Goal: Information Seeking & Learning: Learn about a topic

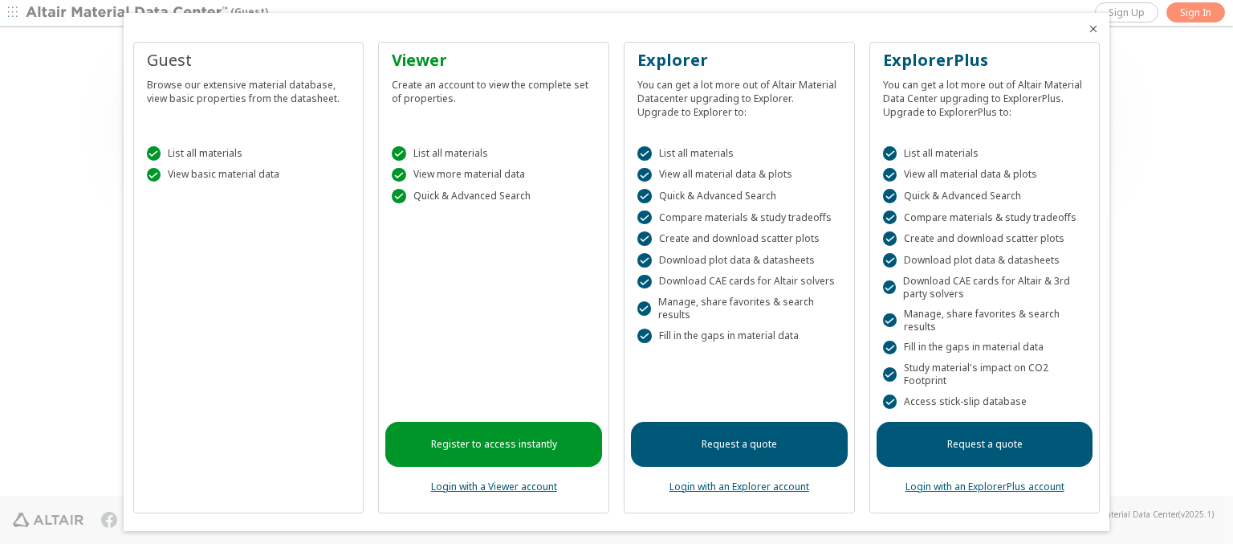
click at [1087, 29] on icon "Close" at bounding box center [1093, 28] width 13 height 13
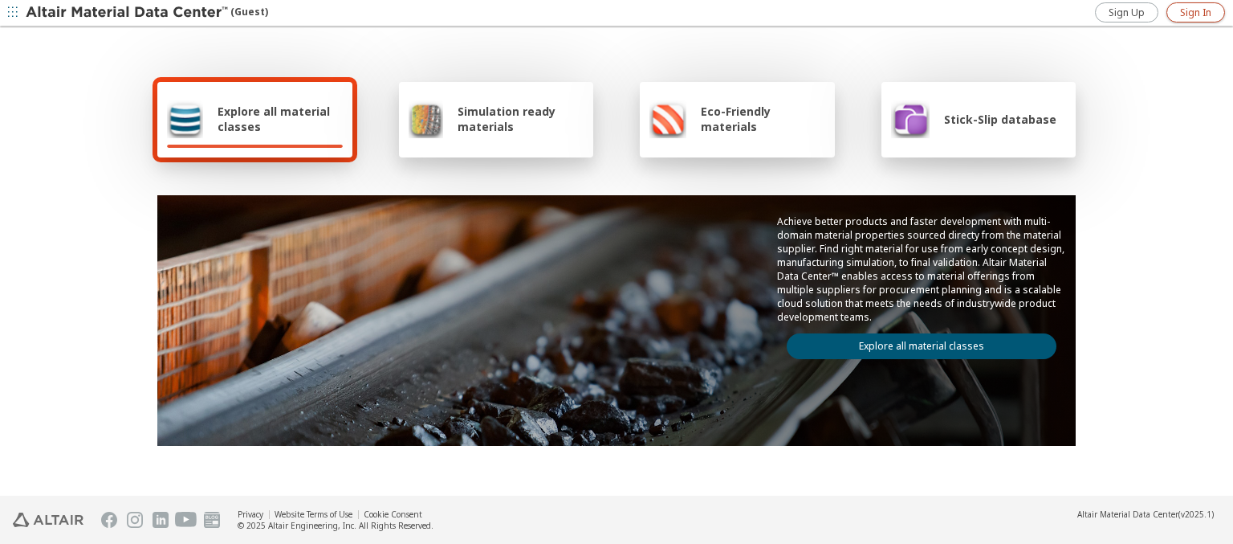
click at [1196, 12] on span "Sign In" at bounding box center [1195, 12] width 31 height 13
click at [128, 13] on img at bounding box center [128, 13] width 205 height 16
click at [274, 119] on span "Explore all material classes" at bounding box center [280, 119] width 125 height 31
click at [915, 342] on link "Explore all material classes" at bounding box center [922, 346] width 270 height 26
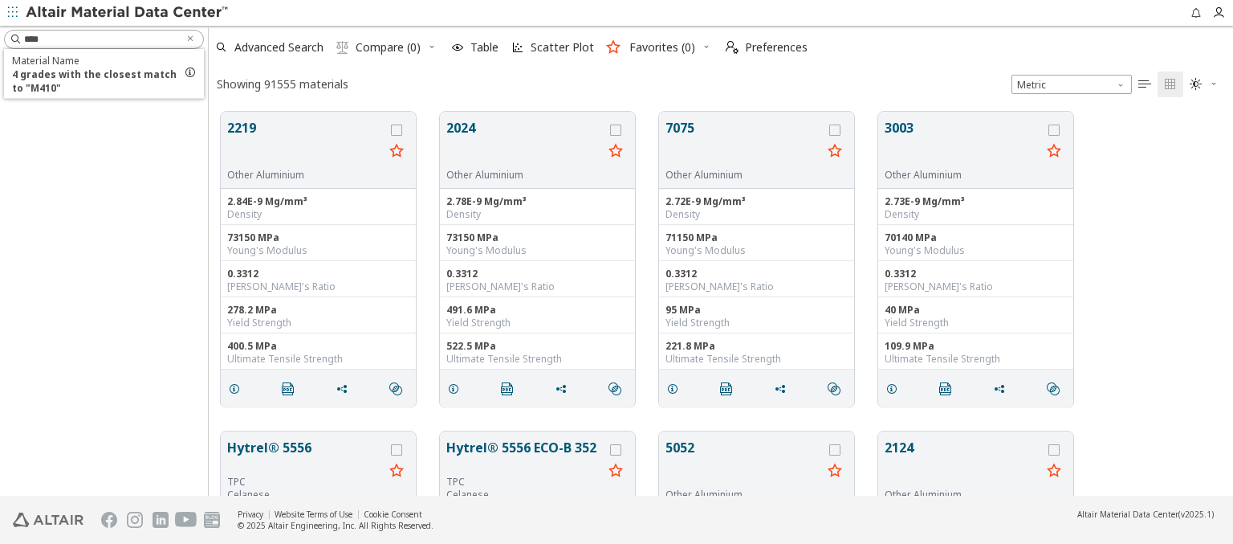
scroll to position [384, 1012]
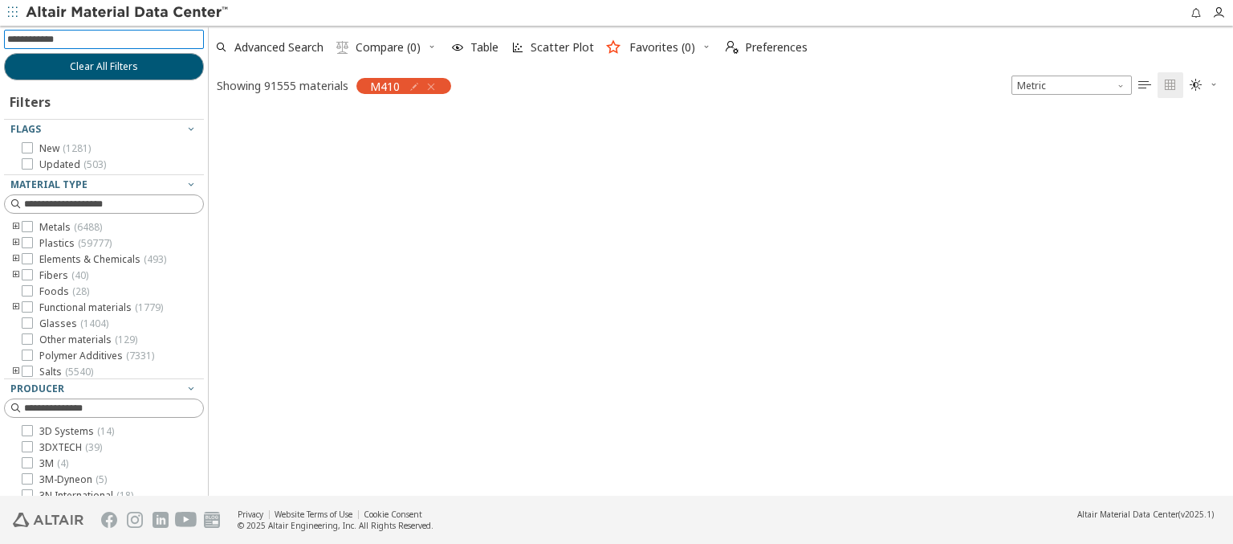
scroll to position [381, 1012]
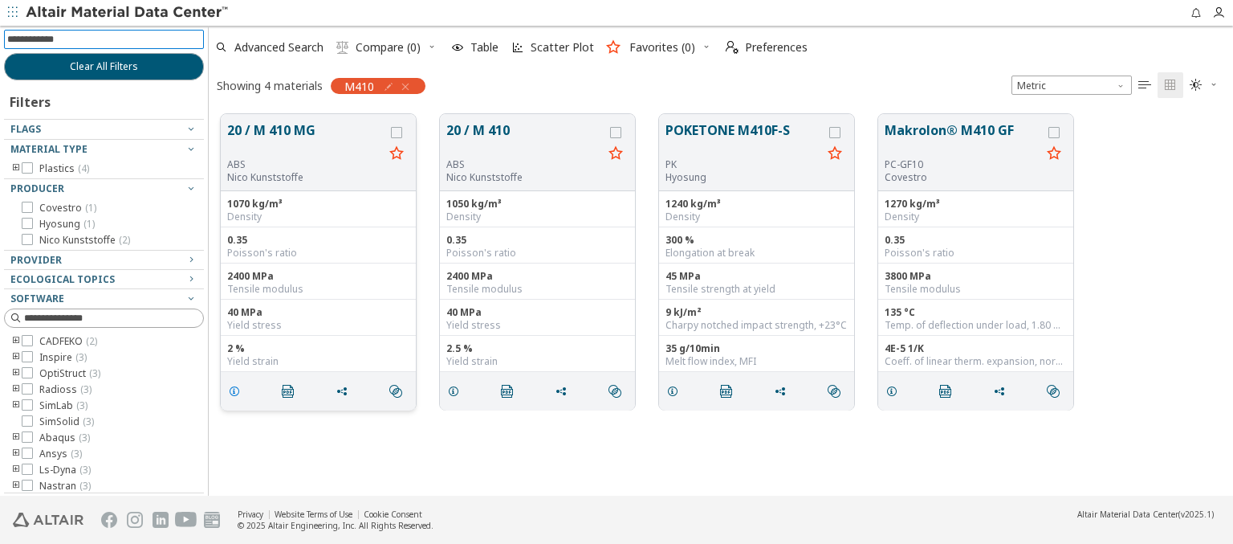
click at [237, 389] on icon "grid" at bounding box center [234, 391] width 13 height 13
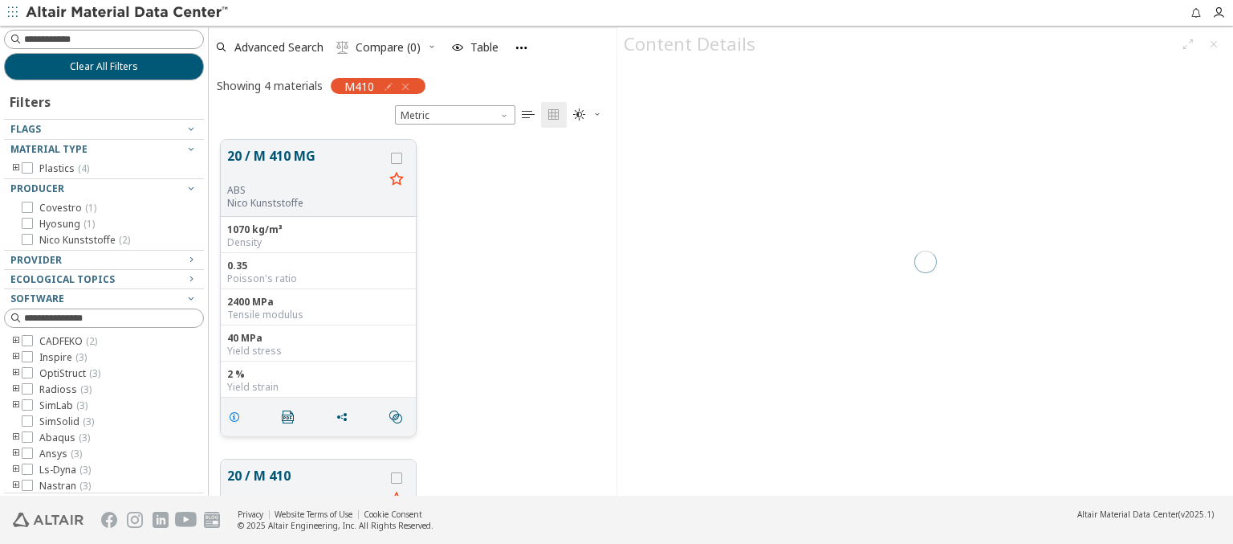
scroll to position [356, 395]
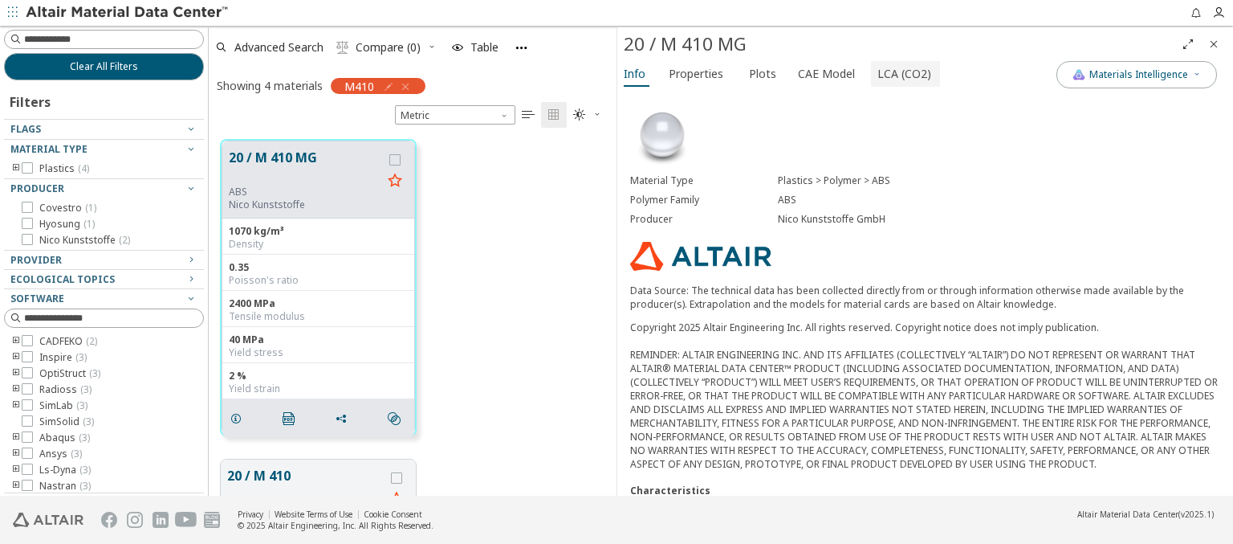
click at [895, 73] on span "LCA (CO2)" at bounding box center [905, 74] width 54 height 26
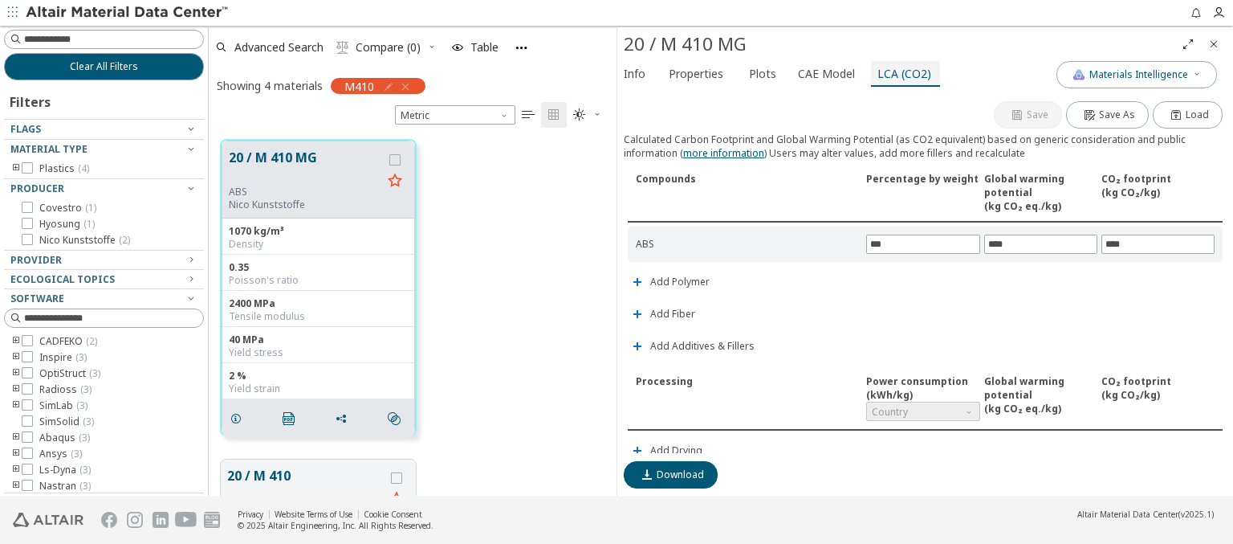
scroll to position [377, 0]
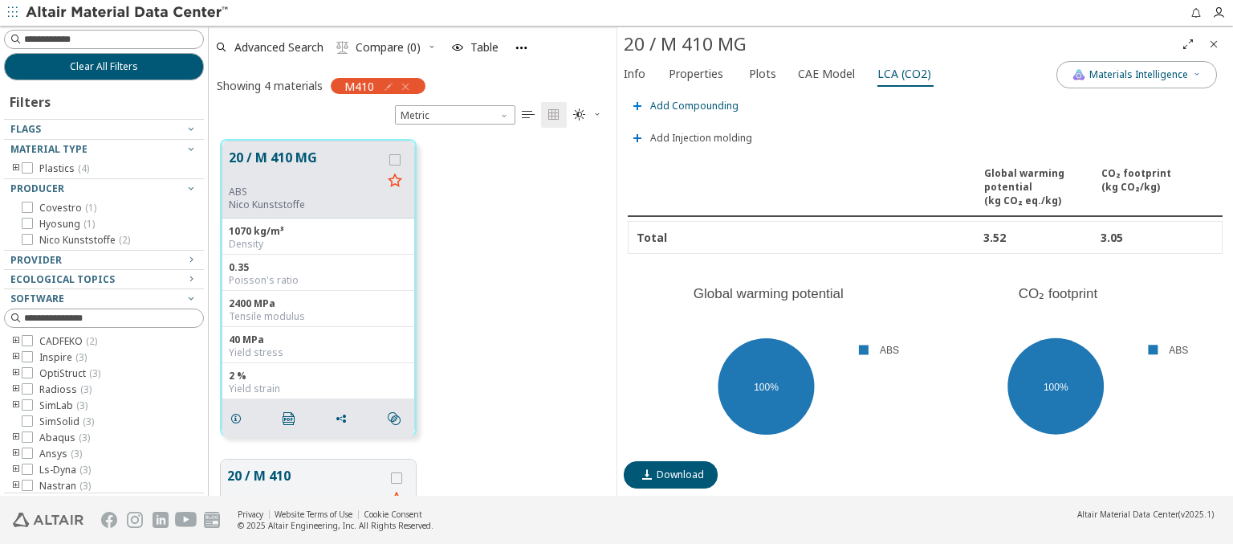
click at [692, 101] on span "Add Compounding" at bounding box center [694, 106] width 88 height 10
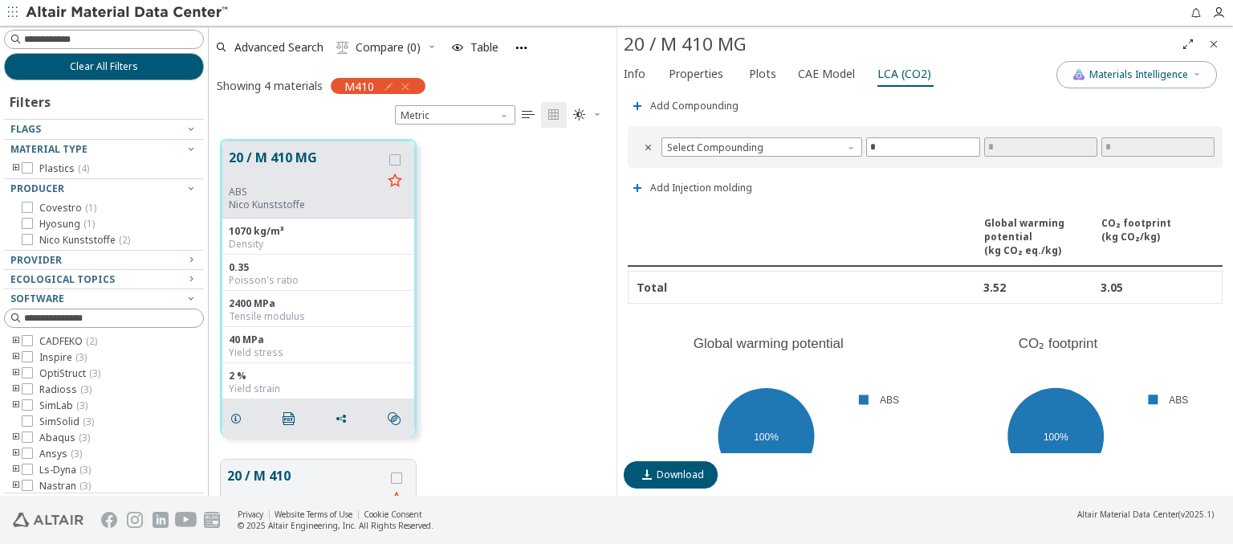
click at [917, 44] on span "Country" at bounding box center [922, 34] width 113 height 19
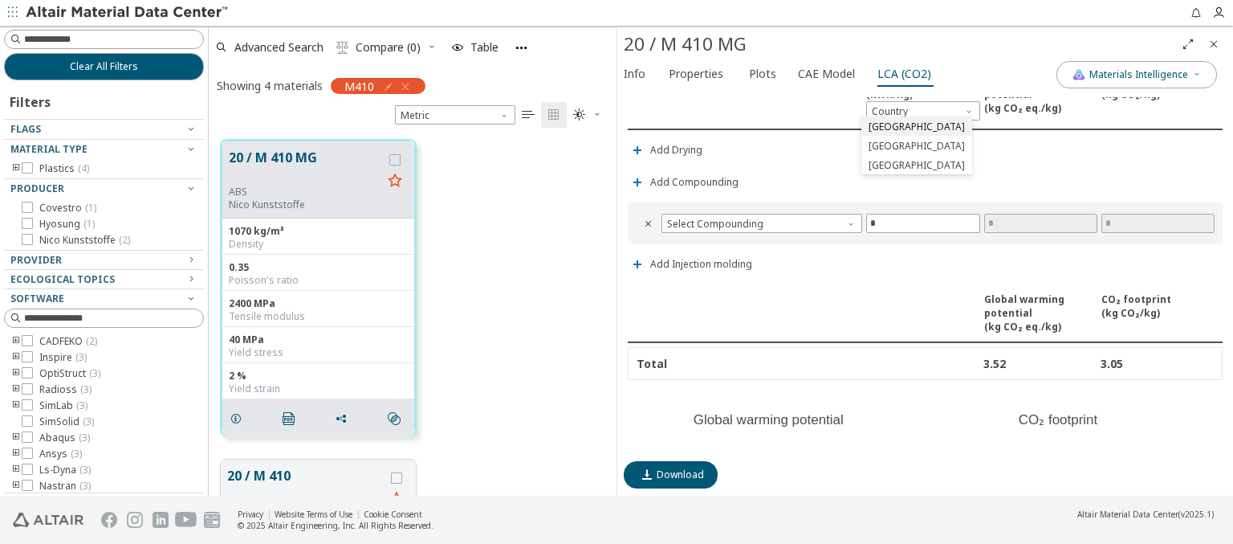
click at [885, 126] on span "Estonia" at bounding box center [917, 126] width 96 height 13
click at [917, 106] on span "Estonia" at bounding box center [924, 110] width 116 height 19
click at [889, 145] on span "Germany" at bounding box center [917, 146] width 96 height 13
click at [917, 106] on span "Germany" at bounding box center [924, 110] width 116 height 19
click at [894, 165] on span "Switzerland" at bounding box center [917, 165] width 96 height 13
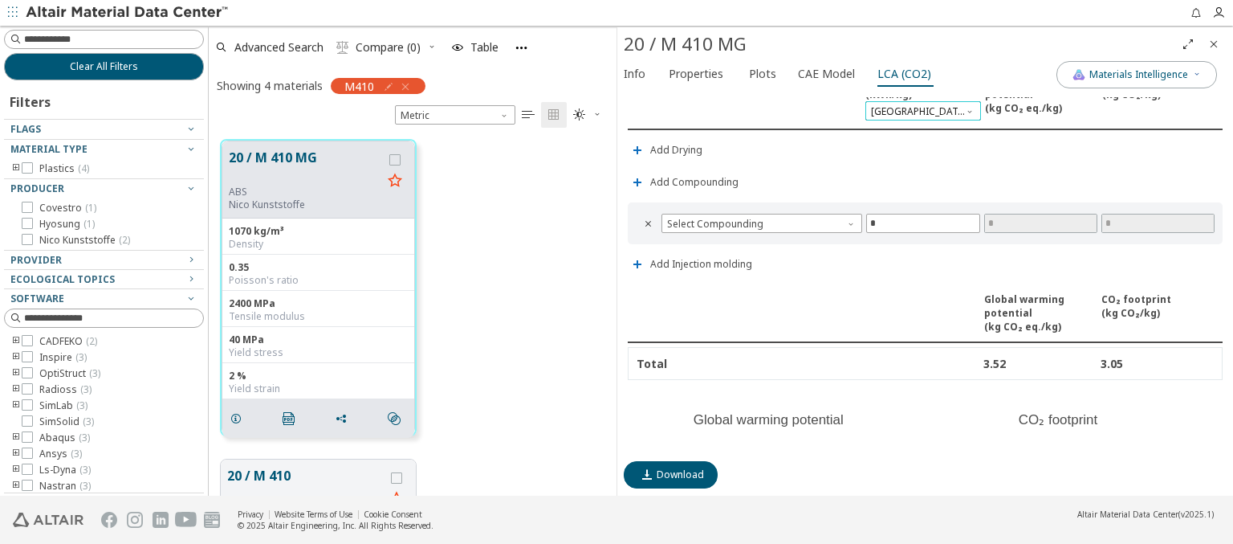
click at [917, 106] on span "Switzerland" at bounding box center [924, 110] width 116 height 19
click at [760, 218] on span "Select Compounding" at bounding box center [762, 223] width 201 height 19
click at [759, 238] on span "Screw extruder" at bounding box center [759, 239] width 183 height 11
type input "*****"
type input "******"
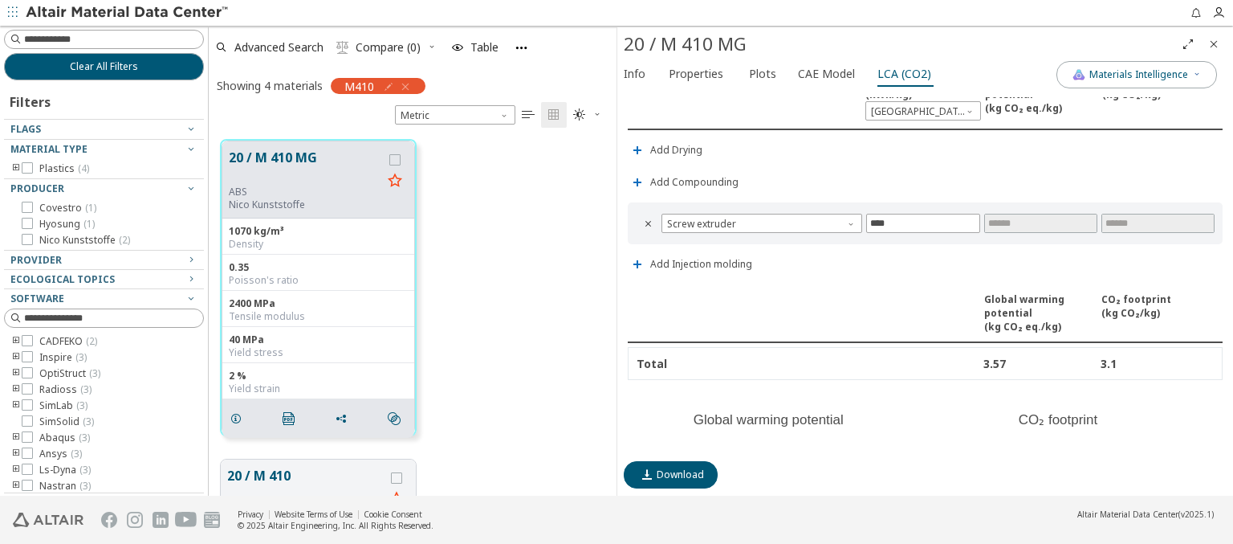
type input "******"
type input "*****"
click at [760, 218] on span "Screw extruder" at bounding box center [762, 223] width 201 height 19
click at [759, 257] on span "Twin screw extruder" at bounding box center [715, 258] width 93 height 13
type input "*****"
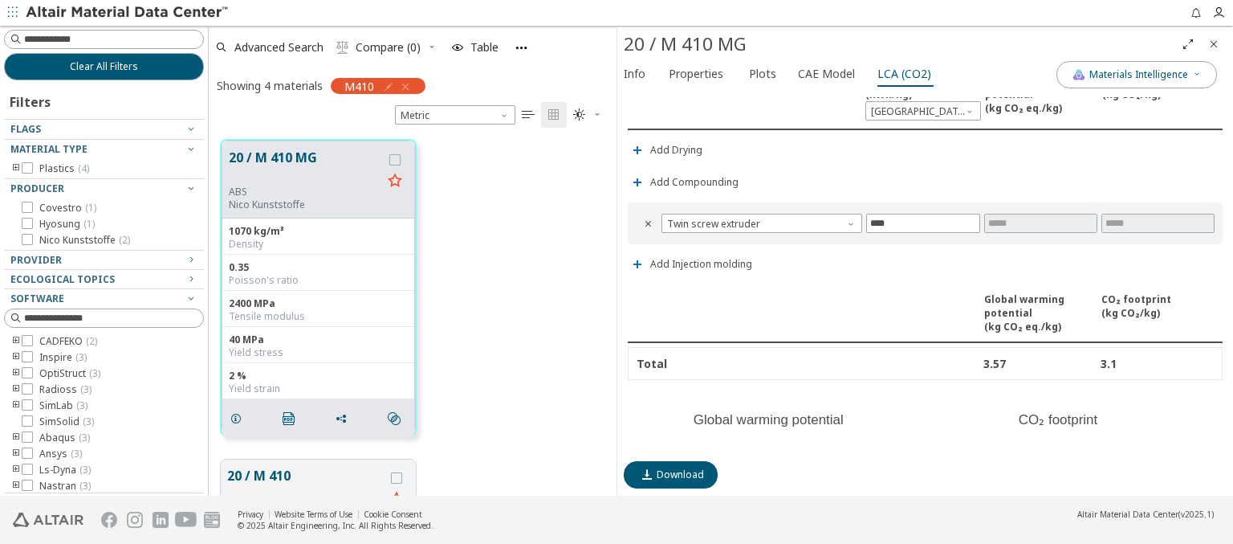
type input "******"
type input "*****"
click at [760, 218] on span "Twin screw extruder" at bounding box center [762, 223] width 201 height 19
click at [1214, 43] on icon "Close" at bounding box center [1214, 44] width 13 height 13
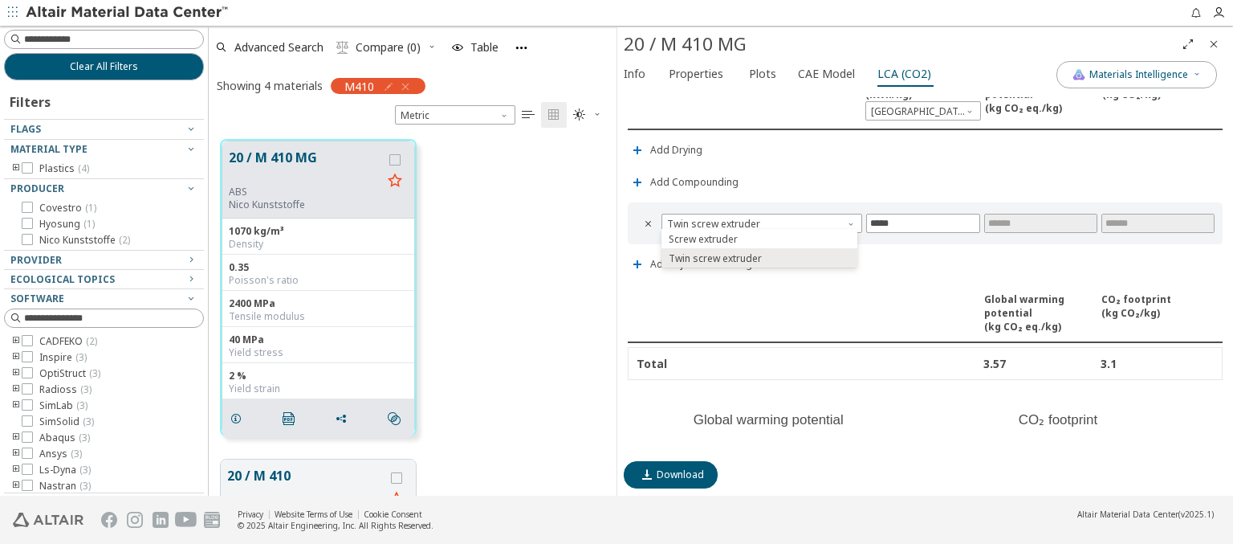
scroll to position [381, 1012]
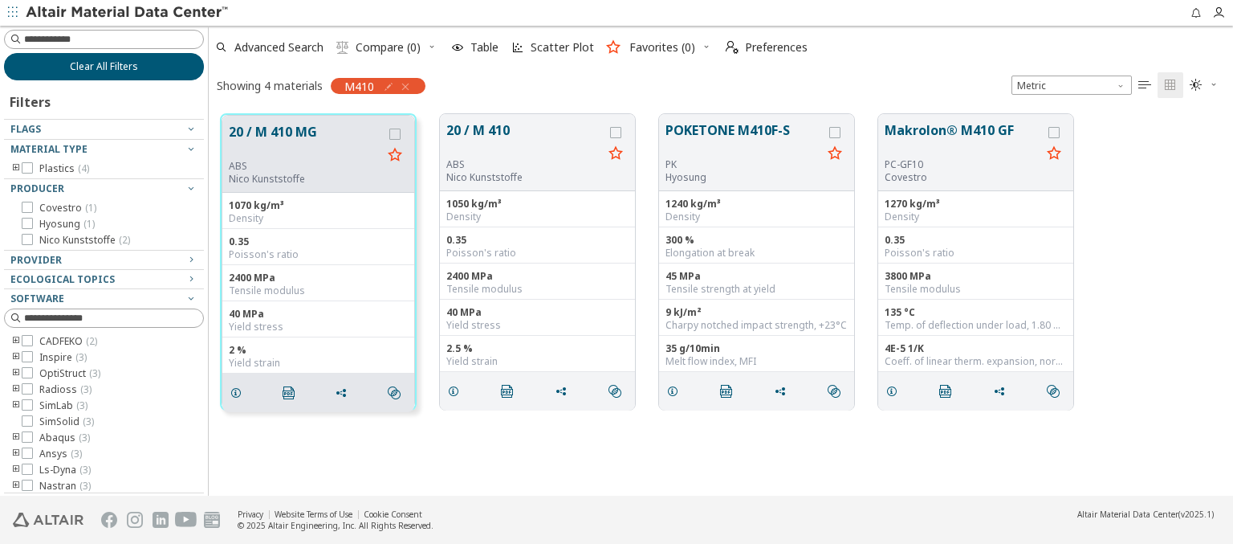
click at [98, 66] on span "Clear All Filters" at bounding box center [104, 66] width 68 height 13
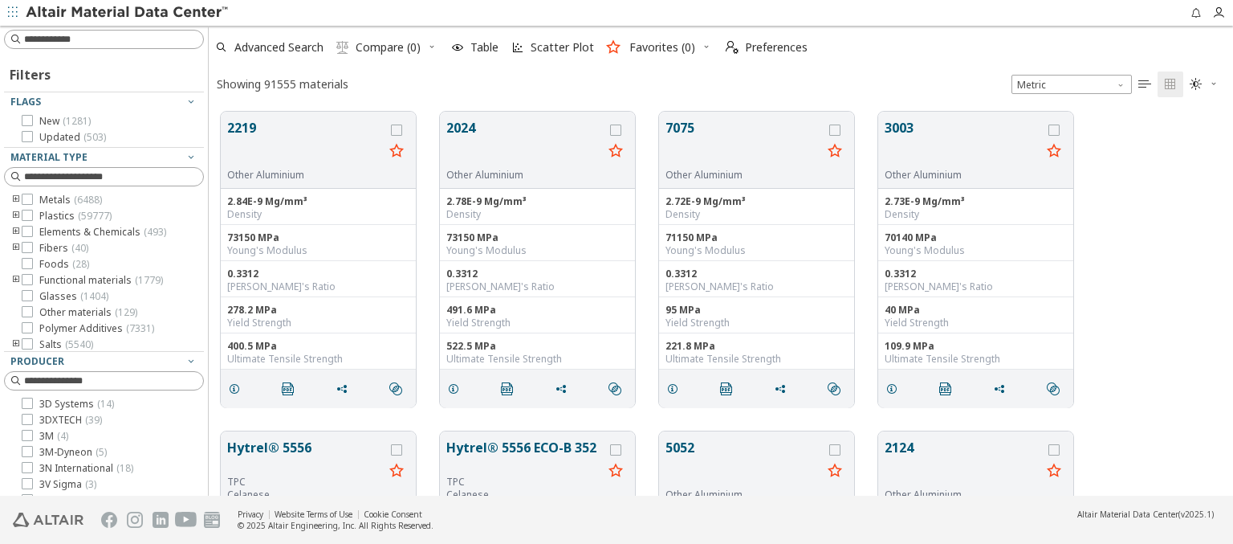
scroll to position [384, 1012]
click at [128, 13] on img at bounding box center [128, 13] width 205 height 16
